Goal: Browse casually: Explore the website without a specific task or goal

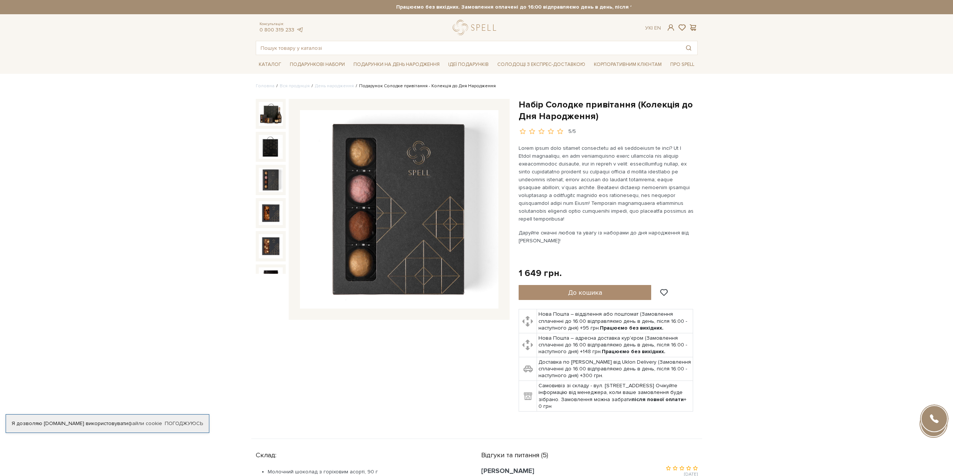
click at [267, 149] on img at bounding box center [271, 147] width 24 height 24
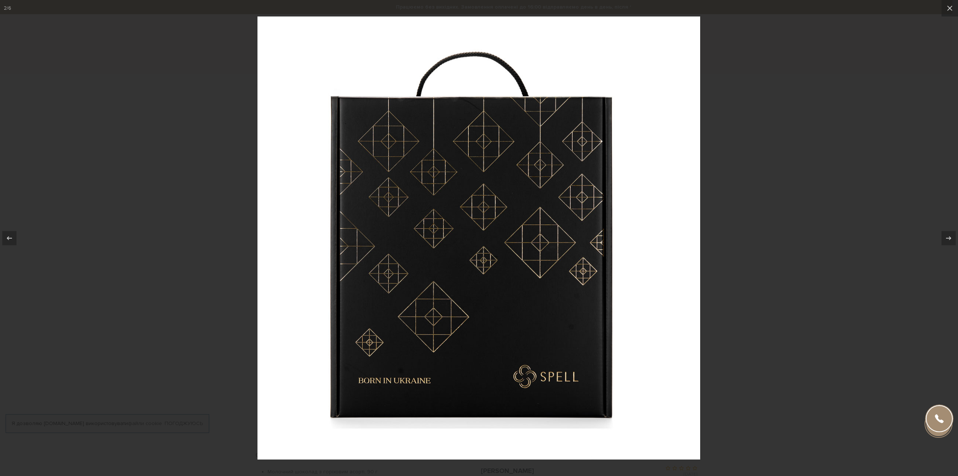
click at [812, 238] on div at bounding box center [479, 238] width 958 height 476
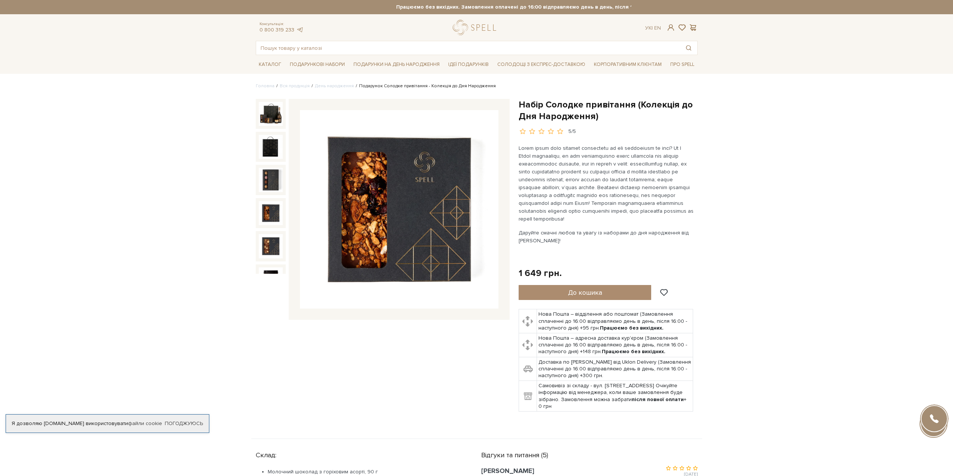
click at [276, 201] on img at bounding box center [271, 213] width 24 height 24
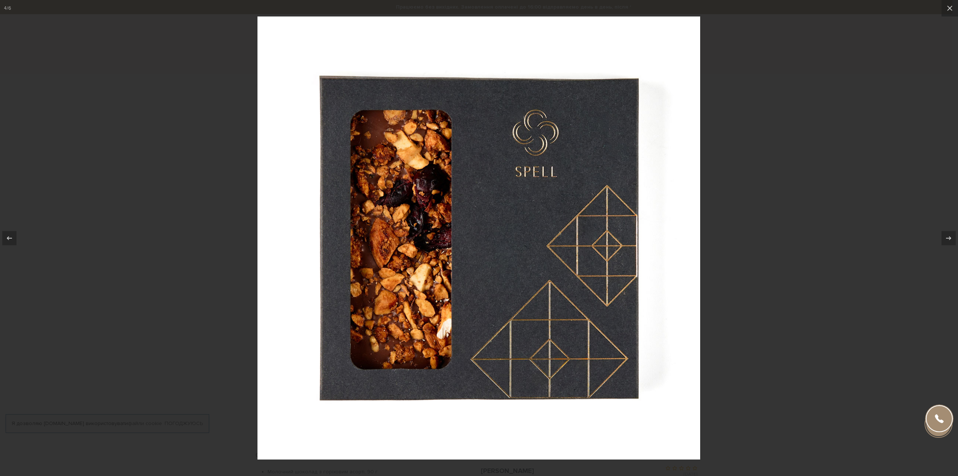
click at [776, 198] on div at bounding box center [479, 238] width 958 height 476
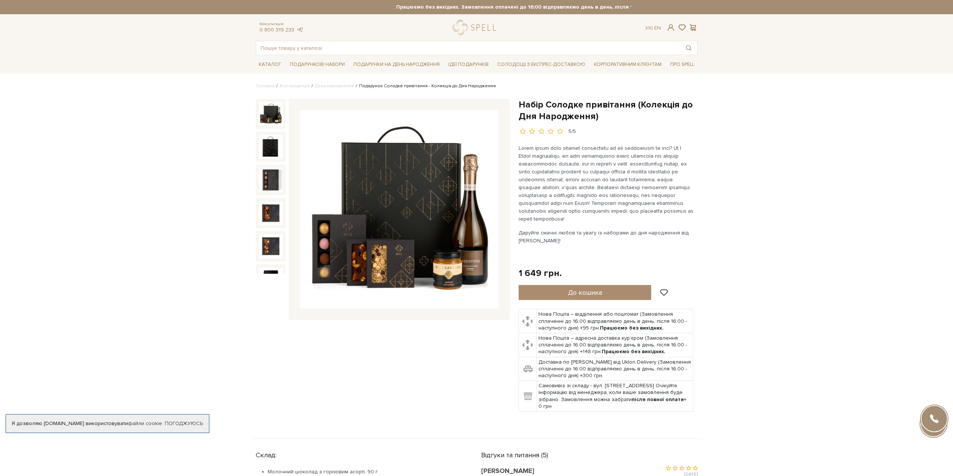
click at [267, 115] on img at bounding box center [271, 114] width 24 height 24
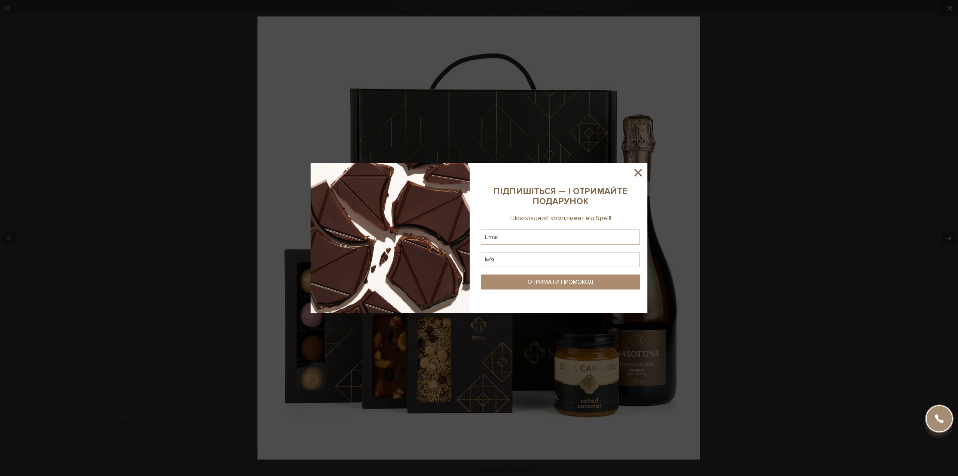
click at [630, 171] on sys-column-static at bounding box center [561, 238] width 174 height 150
click at [637, 171] on icon at bounding box center [638, 172] width 7 height 7
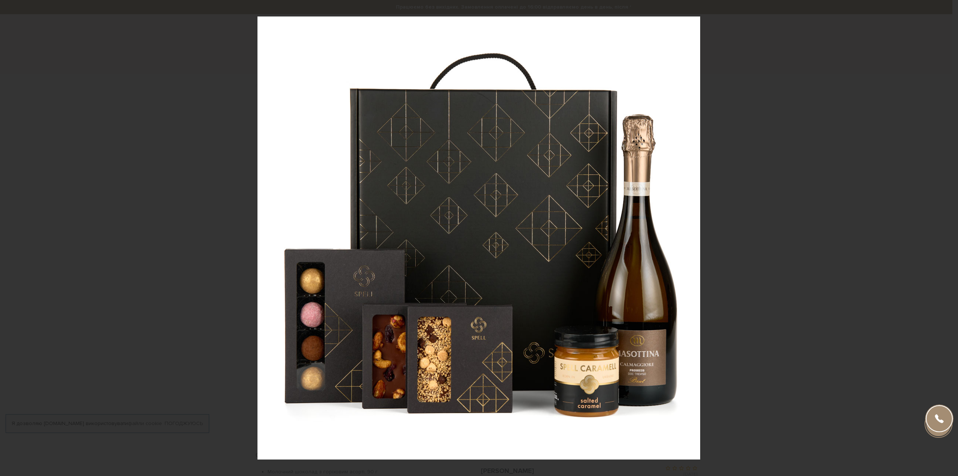
click at [759, 146] on div at bounding box center [479, 238] width 958 height 476
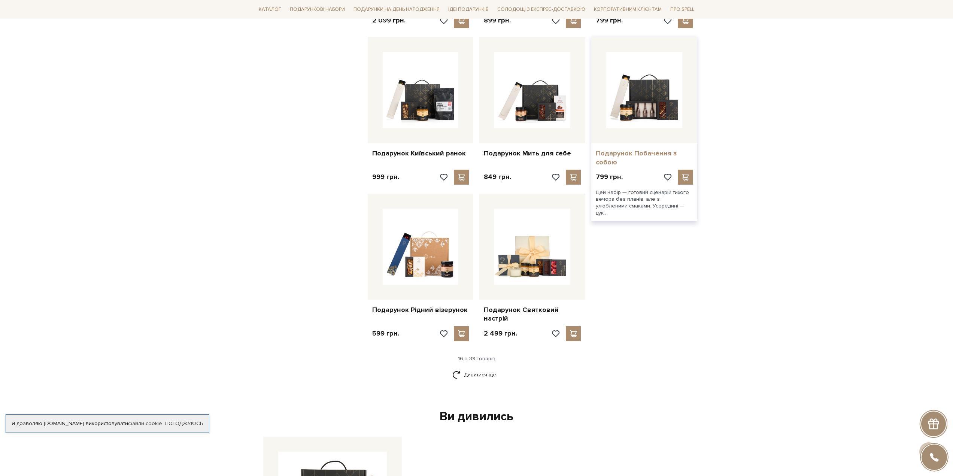
scroll to position [749, 0]
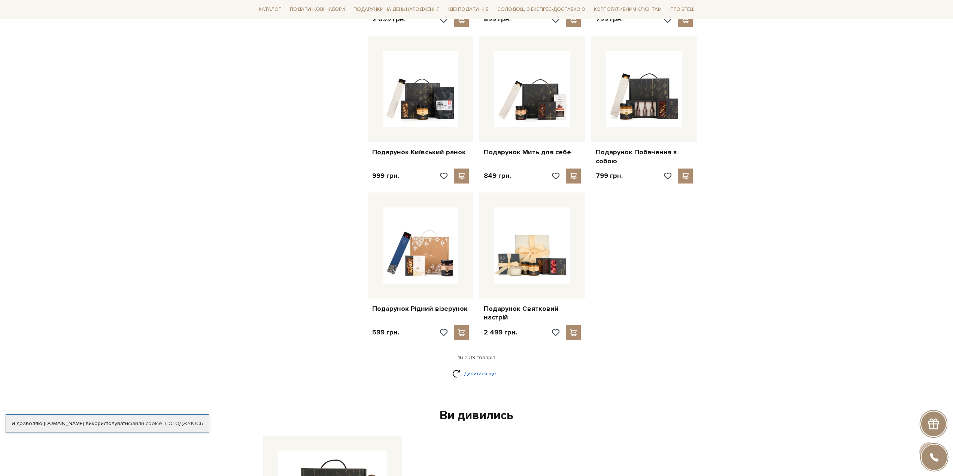
click at [472, 367] on link "Дивитися ще" at bounding box center [476, 373] width 49 height 13
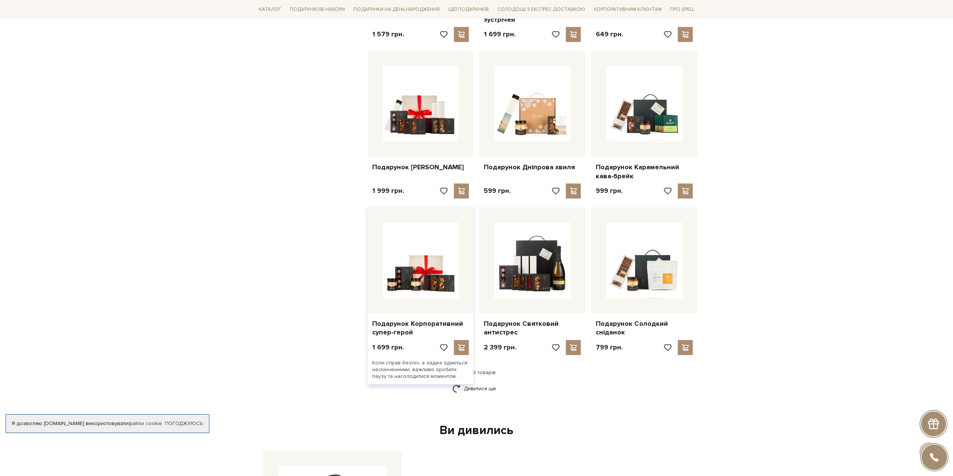
scroll to position [1535, 0]
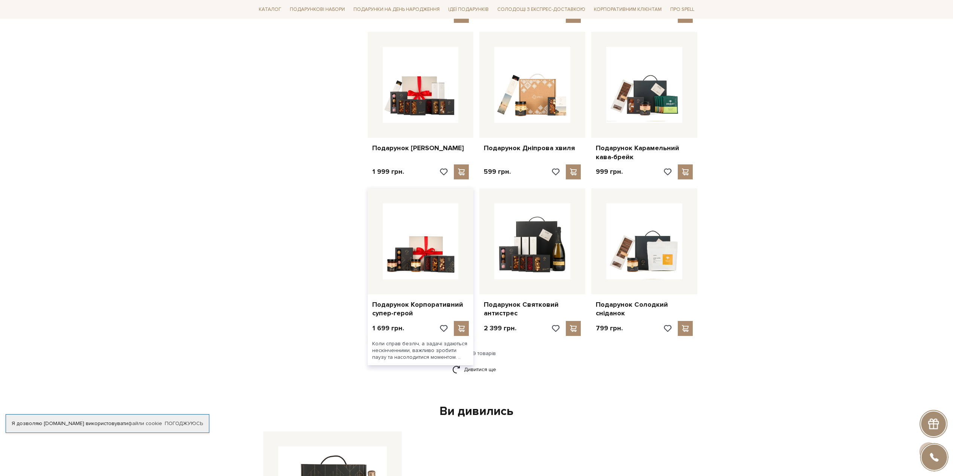
click at [472, 363] on link "Дивитися ще" at bounding box center [476, 369] width 49 height 13
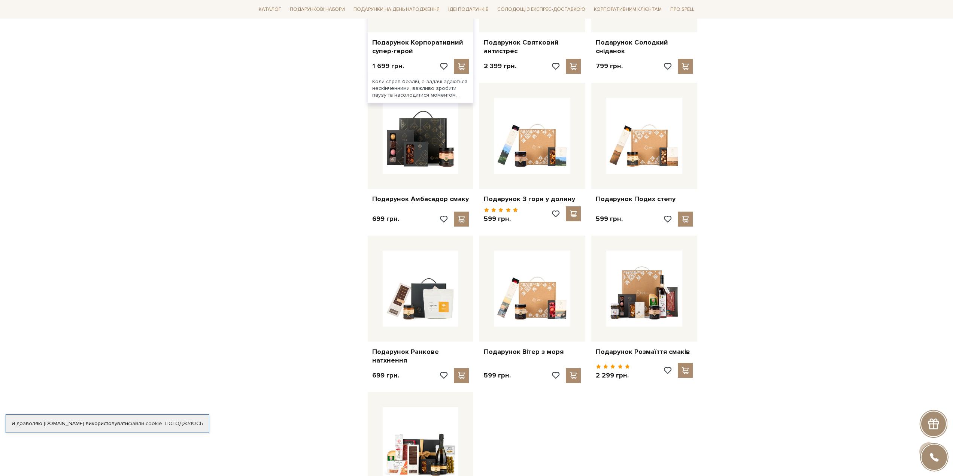
scroll to position [2097, 0]
